Goal: Check status: Check status

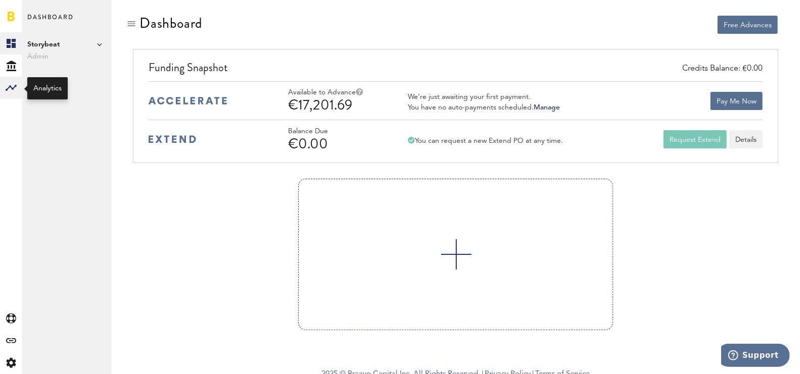
click at [11, 89] on rect at bounding box center [11, 88] width 12 height 12
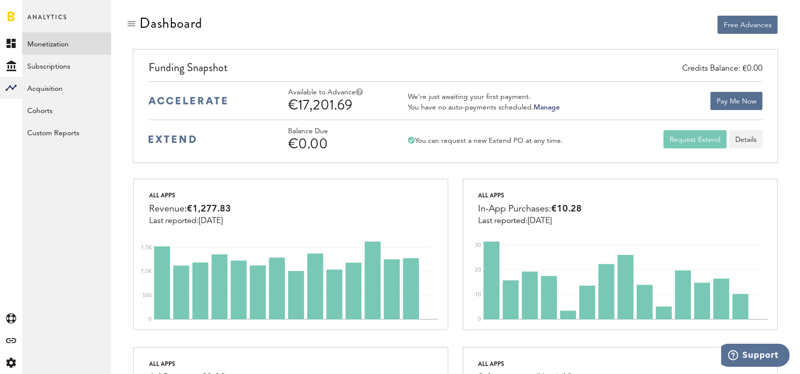
click at [47, 42] on link "Monetization" at bounding box center [66, 43] width 89 height 22
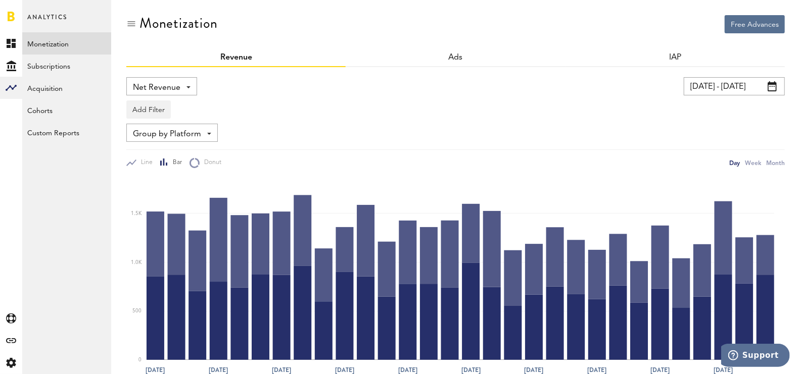
click at [695, 86] on input "[DATE] - [DATE]" at bounding box center [734, 86] width 101 height 18
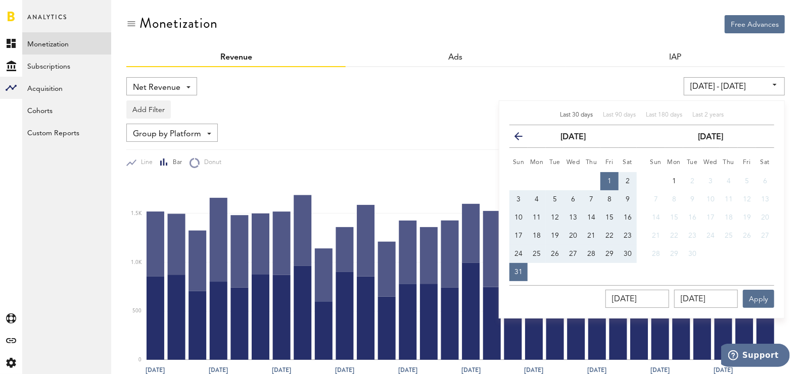
click at [605, 176] on button "1" at bounding box center [609, 181] width 18 height 18
click at [753, 298] on button "Apply" at bounding box center [758, 299] width 31 height 18
